Goal: Transaction & Acquisition: Purchase product/service

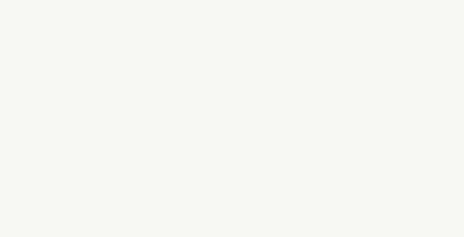
select select "CA"
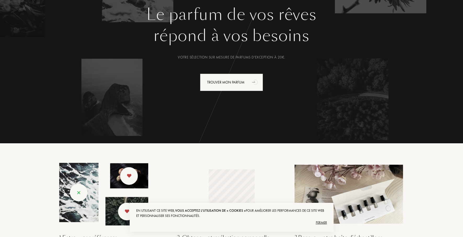
scroll to position [64, 0]
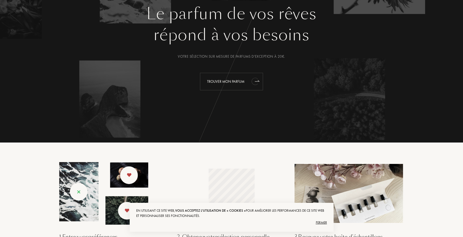
click at [244, 81] on font "Trouver mon parfum" at bounding box center [225, 81] width 37 height 5
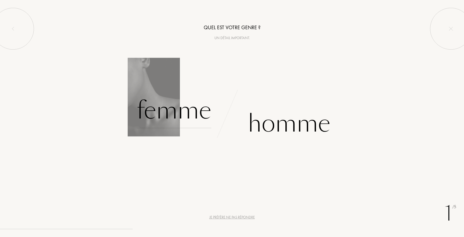
click at [199, 118] on font "Femme" at bounding box center [174, 110] width 75 height 33
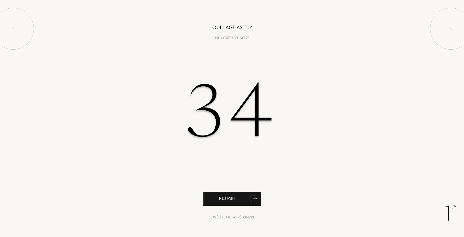
type input "34"
drag, startPoint x: 258, startPoint y: 204, endPoint x: 254, endPoint y: 199, distance: 6.7
click at [254, 199] on icon "animation" at bounding box center [255, 198] width 4 height 1
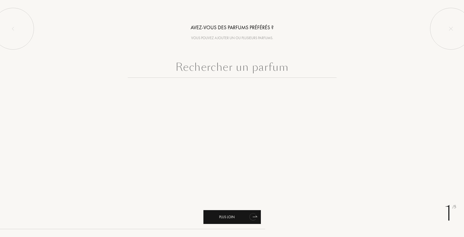
click at [239, 218] on div "Plus loin" at bounding box center [232, 217] width 57 height 14
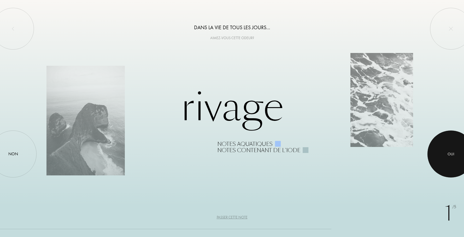
click at [450, 154] on font "Oui" at bounding box center [451, 154] width 7 height 5
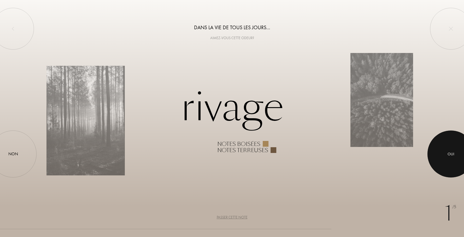
click at [450, 154] on font "Oui" at bounding box center [451, 154] width 7 height 5
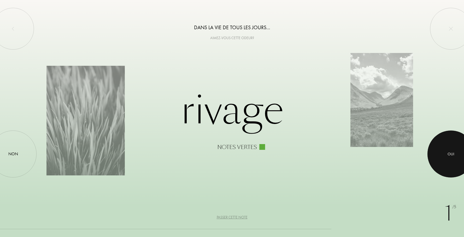
click at [450, 154] on font "Oui" at bounding box center [451, 154] width 7 height 5
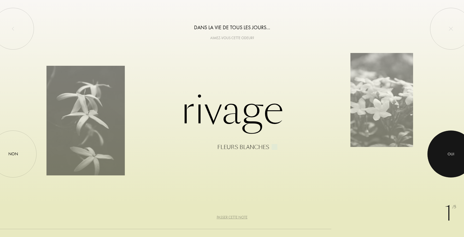
click at [450, 154] on font "Oui" at bounding box center [451, 154] width 7 height 5
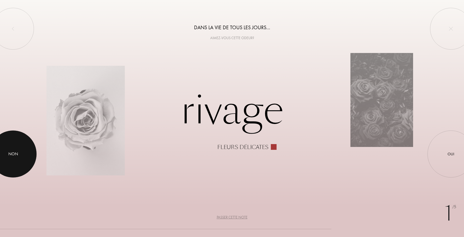
click at [7, 155] on div at bounding box center [13, 154] width 47 height 47
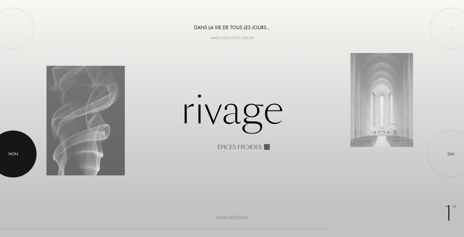
click at [11, 150] on div at bounding box center [13, 154] width 47 height 47
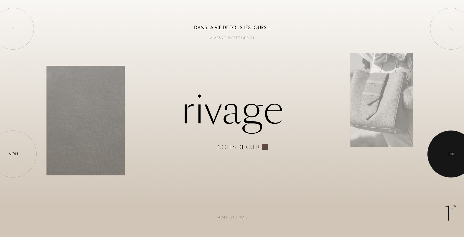
click at [441, 147] on div at bounding box center [451, 154] width 47 height 47
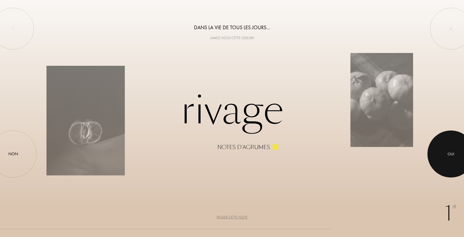
click at [444, 145] on div at bounding box center [451, 154] width 47 height 47
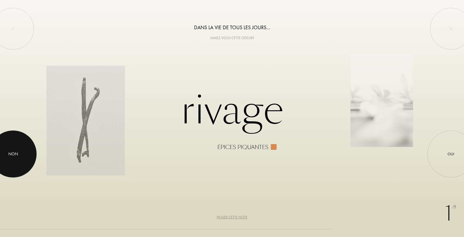
click at [30, 161] on div "Non" at bounding box center [13, 154] width 47 height 47
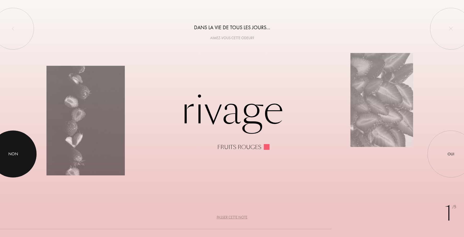
click at [16, 154] on font "Non" at bounding box center [13, 153] width 10 height 5
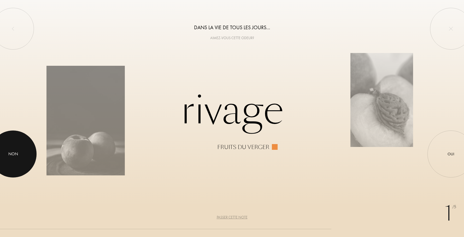
click at [16, 154] on font "Non" at bounding box center [13, 153] width 10 height 5
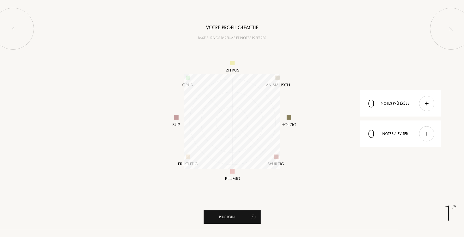
scroll to position [95, 95]
click at [232, 217] on font "Plus loin" at bounding box center [227, 217] width 16 height 5
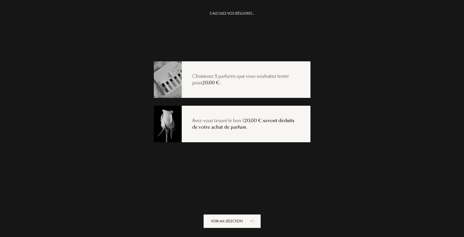
scroll to position [10, 0]
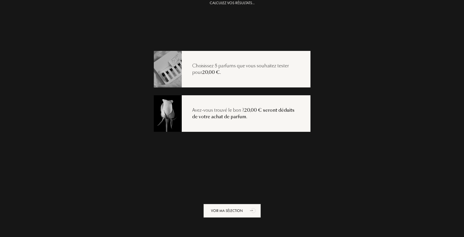
click at [275, 67] on font "Choisissez 5 parfums que vous souhaitez tester pour" at bounding box center [240, 69] width 97 height 13
click at [177, 72] on img at bounding box center [168, 69] width 28 height 38
click at [250, 210] on icon "animation" at bounding box center [252, 210] width 7 height 7
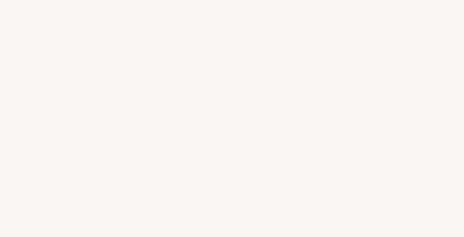
select select "CA"
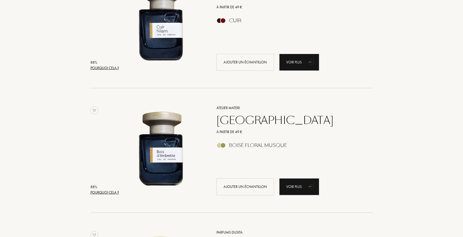
scroll to position [953, 0]
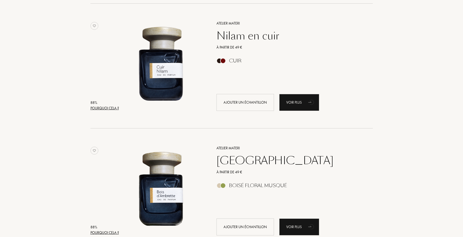
click at [222, 62] on div at bounding box center [223, 61] width 6 height 6
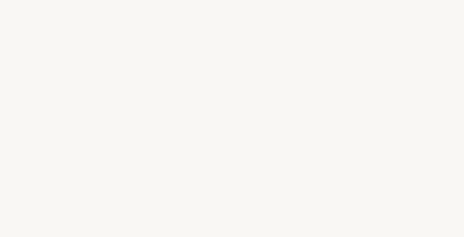
select select "CA"
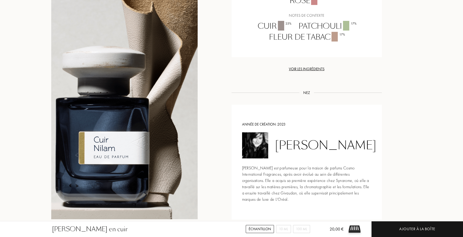
scroll to position [506, 0]
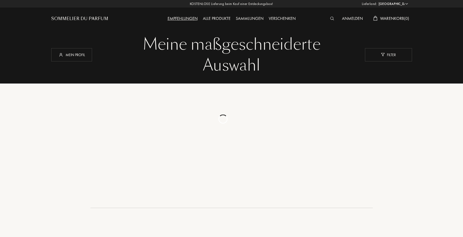
select select "CA"
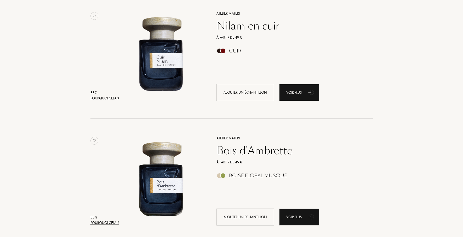
scroll to position [963, 0]
